Goal: Task Accomplishment & Management: Use online tool/utility

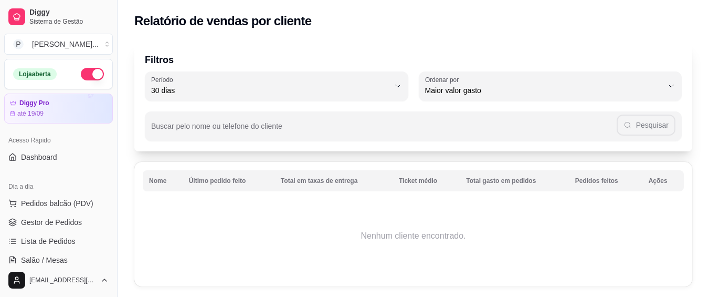
select select "30"
select select "HIGHEST_TOTAL_SPENT_WITH_ORDERS"
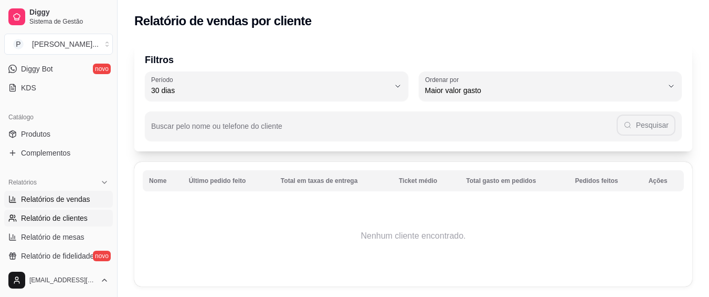
click at [63, 196] on span "Relatórios de vendas" at bounding box center [55, 199] width 69 height 10
select select "ALL"
select select "0"
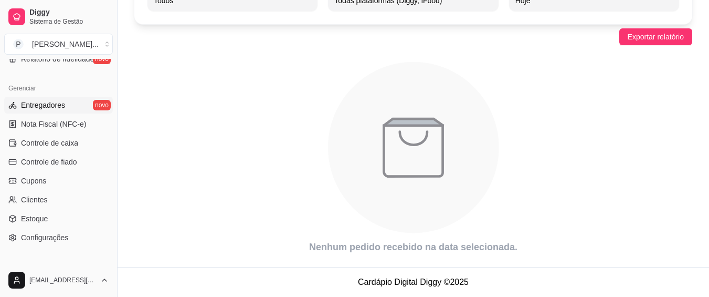
scroll to position [420, 0]
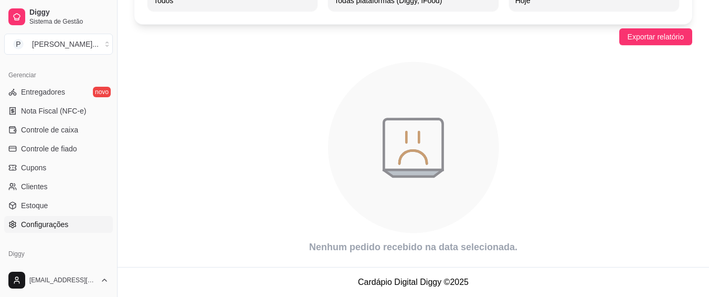
click at [47, 226] on span "Configurações" at bounding box center [44, 224] width 47 height 10
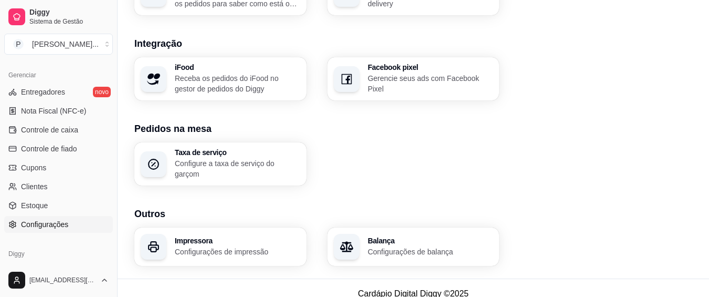
scroll to position [439, 0]
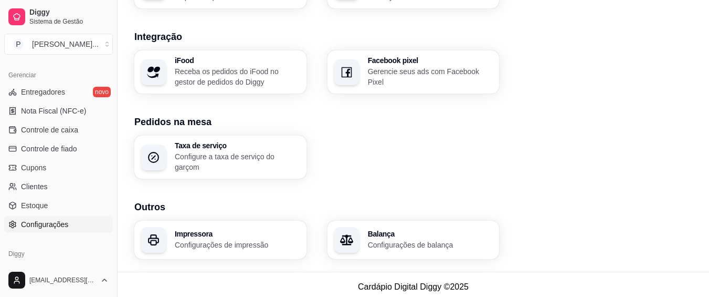
click at [219, 245] on div "Impressora Configurações de impressão" at bounding box center [220, 239] width 172 height 38
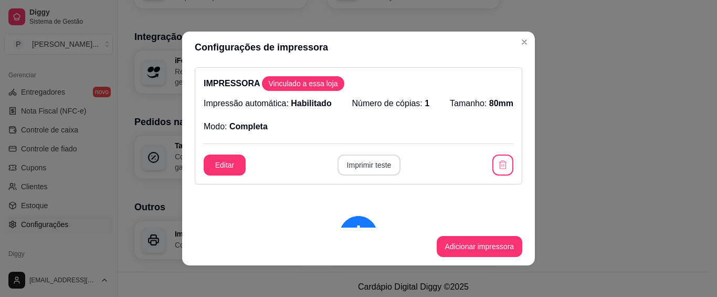
click at [357, 167] on button "Imprimir teste" at bounding box center [369, 164] width 64 height 21
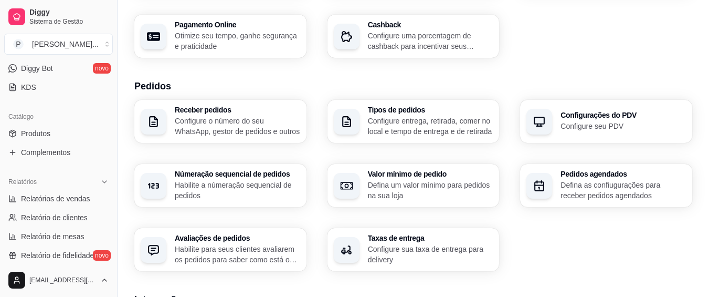
scroll to position [210, 0]
click at [81, 200] on span "Relatórios de vendas" at bounding box center [55, 199] width 69 height 10
select select "ALL"
select select "0"
